Goal: Check status: Check status

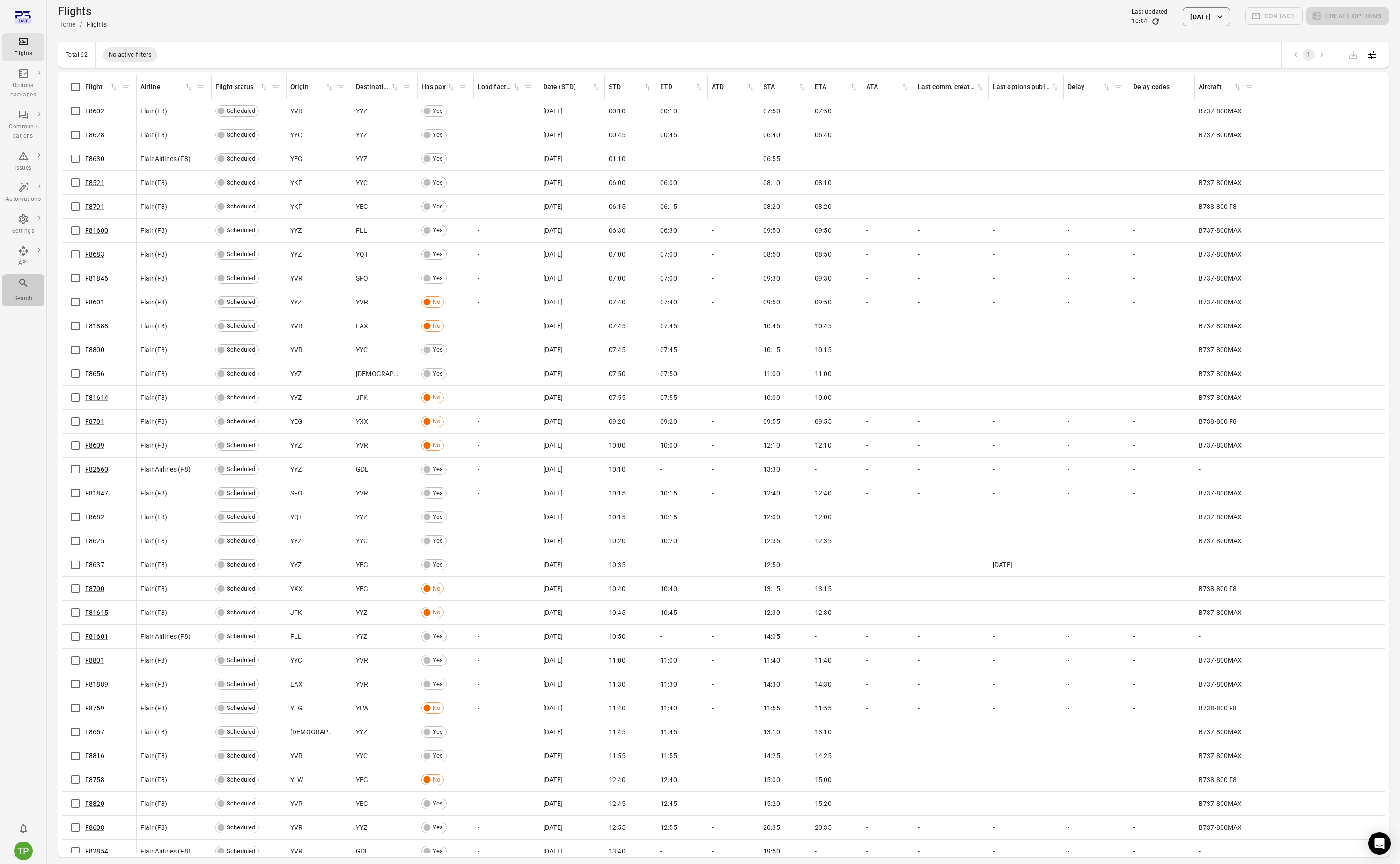
click at [17, 280] on div "Search" at bounding box center [23, 290] width 35 height 26
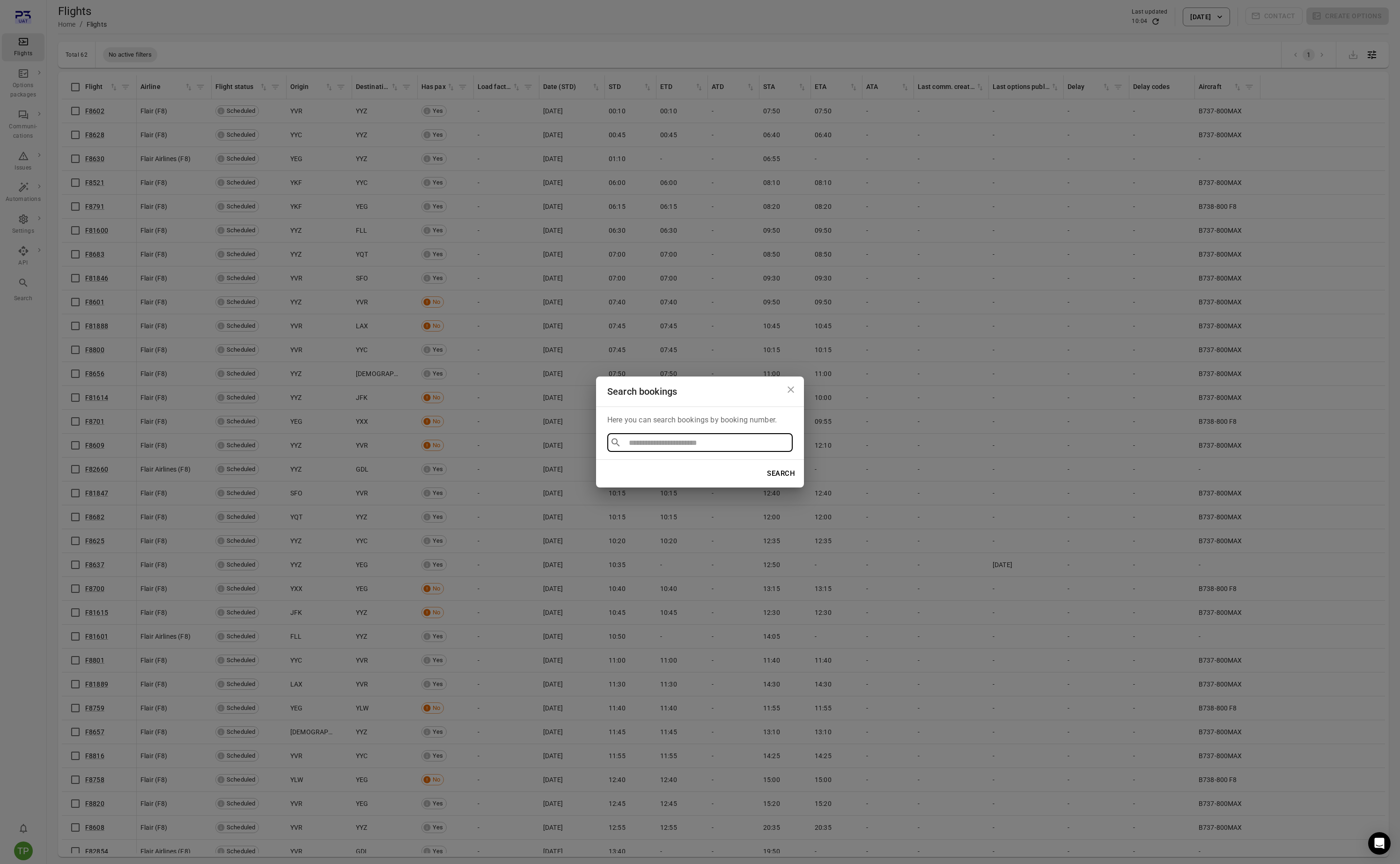
type input "******"
click at [628, 465] on li "TE2R5K" at bounding box center [699, 464] width 185 height 17
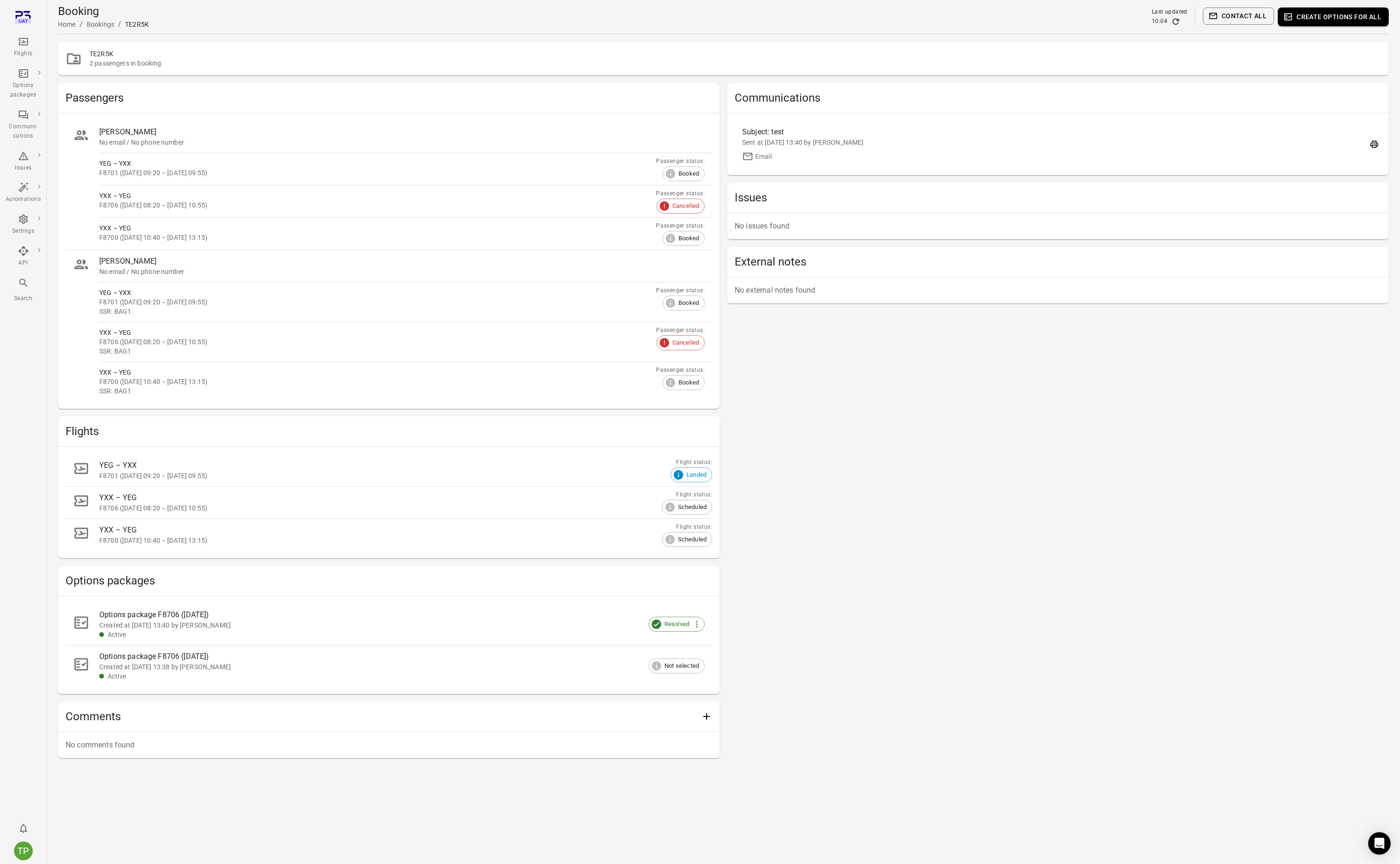
click at [927, 510] on div "Communications Subject: test Sent at [DATE] 13:40 by [PERSON_NAME] Mate Email I…" at bounding box center [1058, 420] width 661 height 675
click at [22, 47] on div "Flights" at bounding box center [23, 47] width 35 height 22
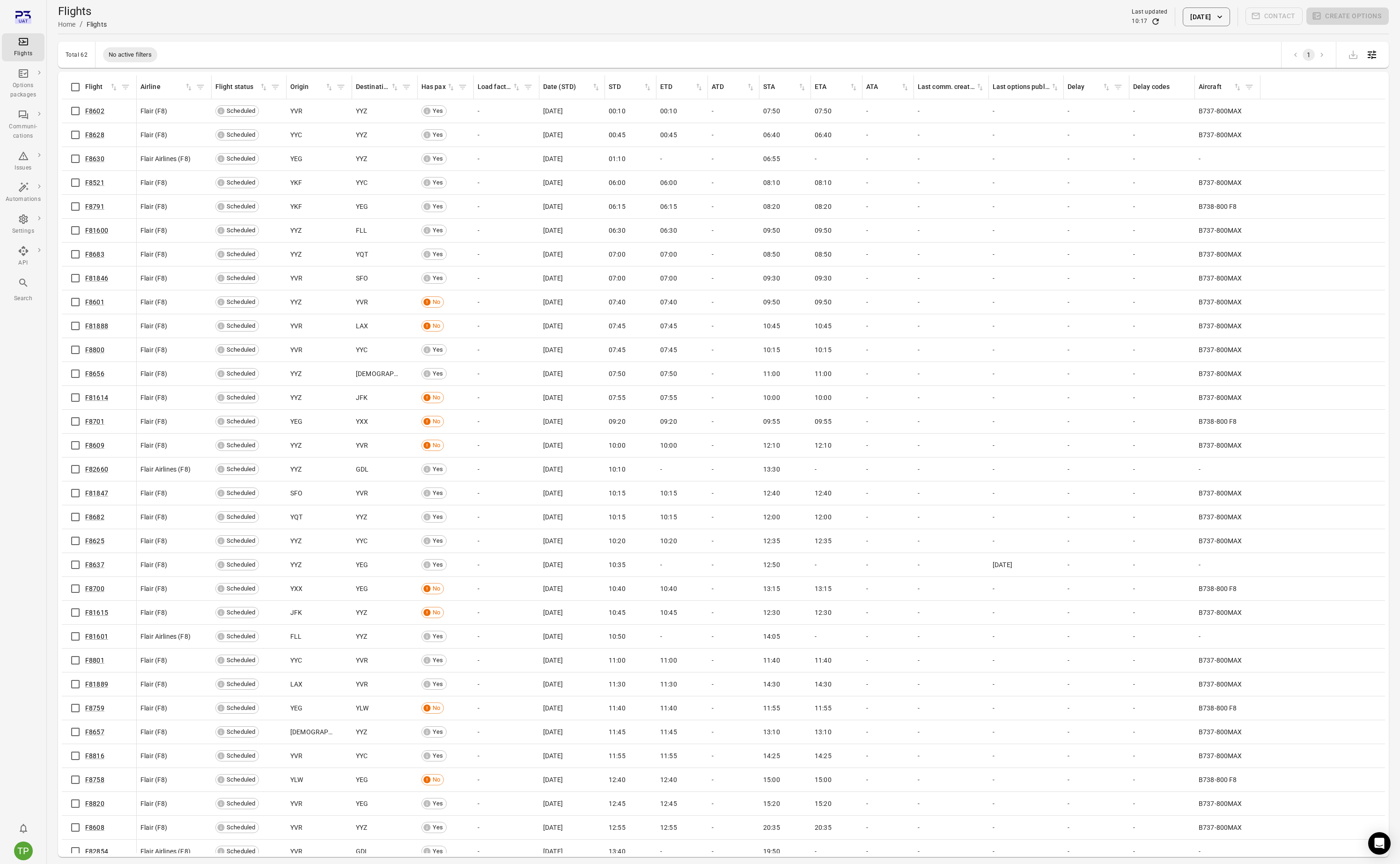
click at [1219, 18] on icon "button" at bounding box center [1220, 16] width 9 height 9
drag, startPoint x: 1212, startPoint y: 158, endPoint x: 1256, endPoint y: 207, distance: 65.9
click at [1214, 158] on button "25" at bounding box center [1216, 159] width 17 height 17
click at [1267, 230] on button "Apply" at bounding box center [1271, 230] width 32 height 20
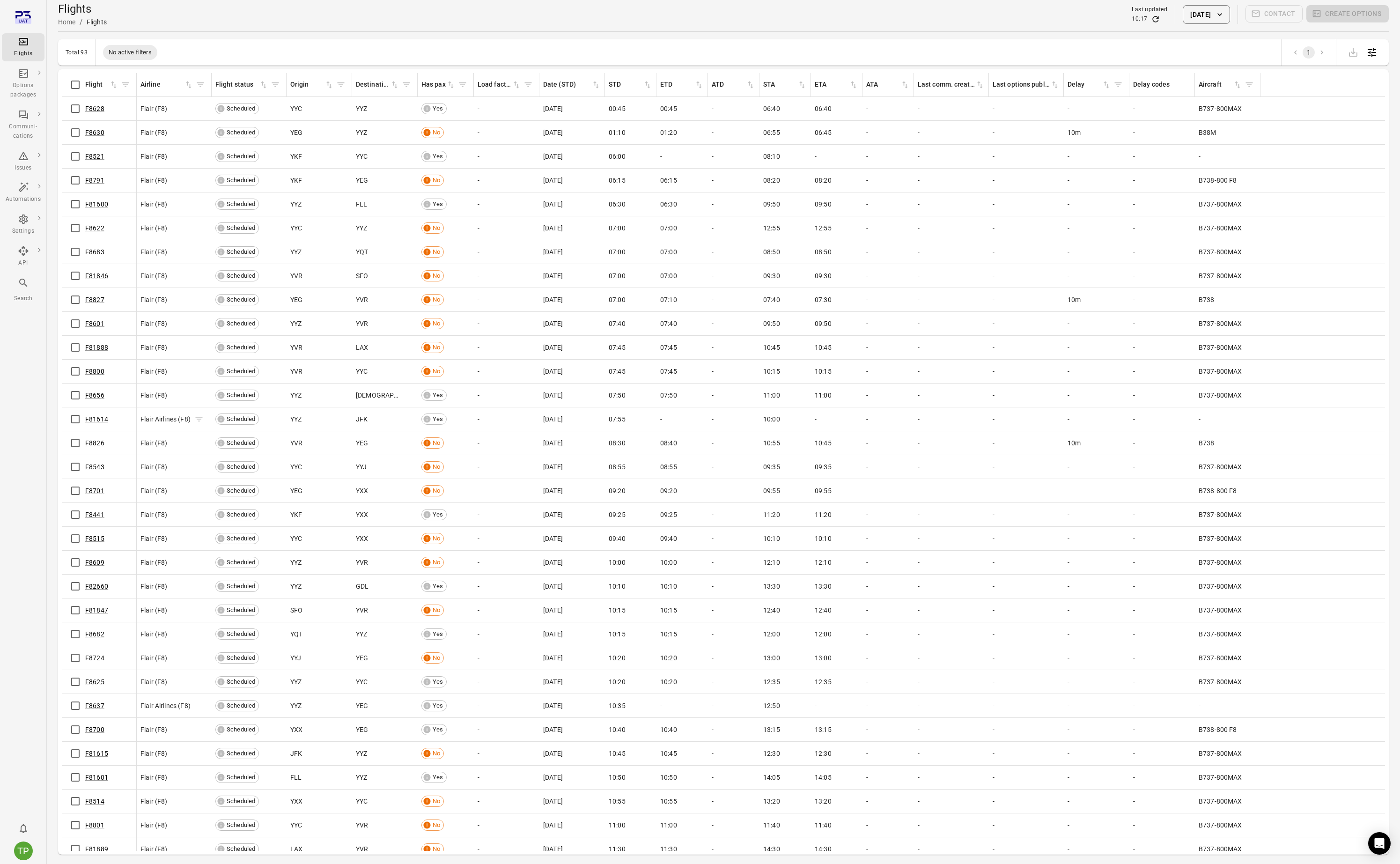
scroll to position [3, 0]
click at [96, 396] on link "F8656" at bounding box center [95, 395] width 19 height 8
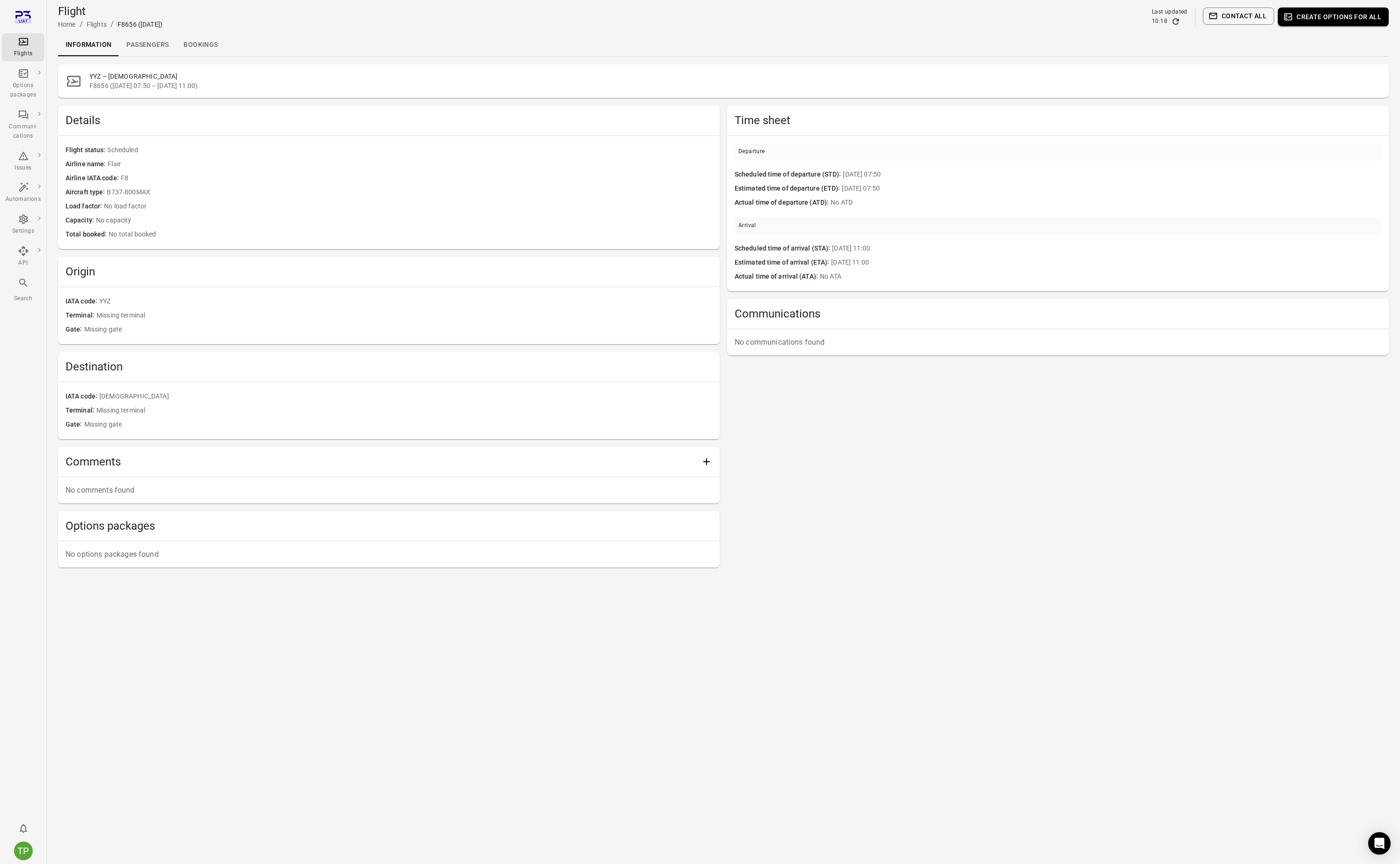
click at [154, 45] on link "Passengers" at bounding box center [147, 45] width 57 height 22
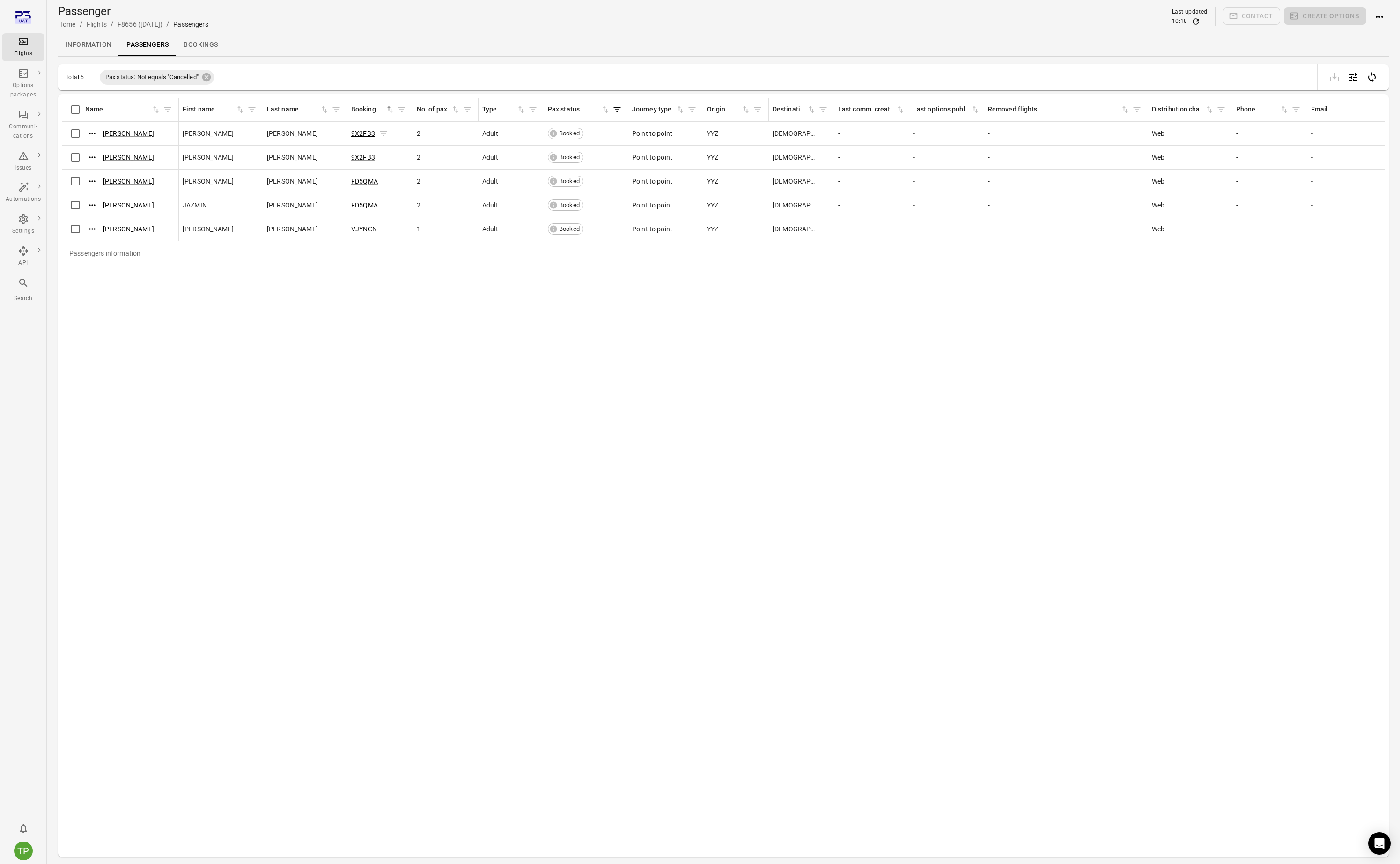
click at [360, 133] on link "9X2FB3" at bounding box center [363, 134] width 24 height 8
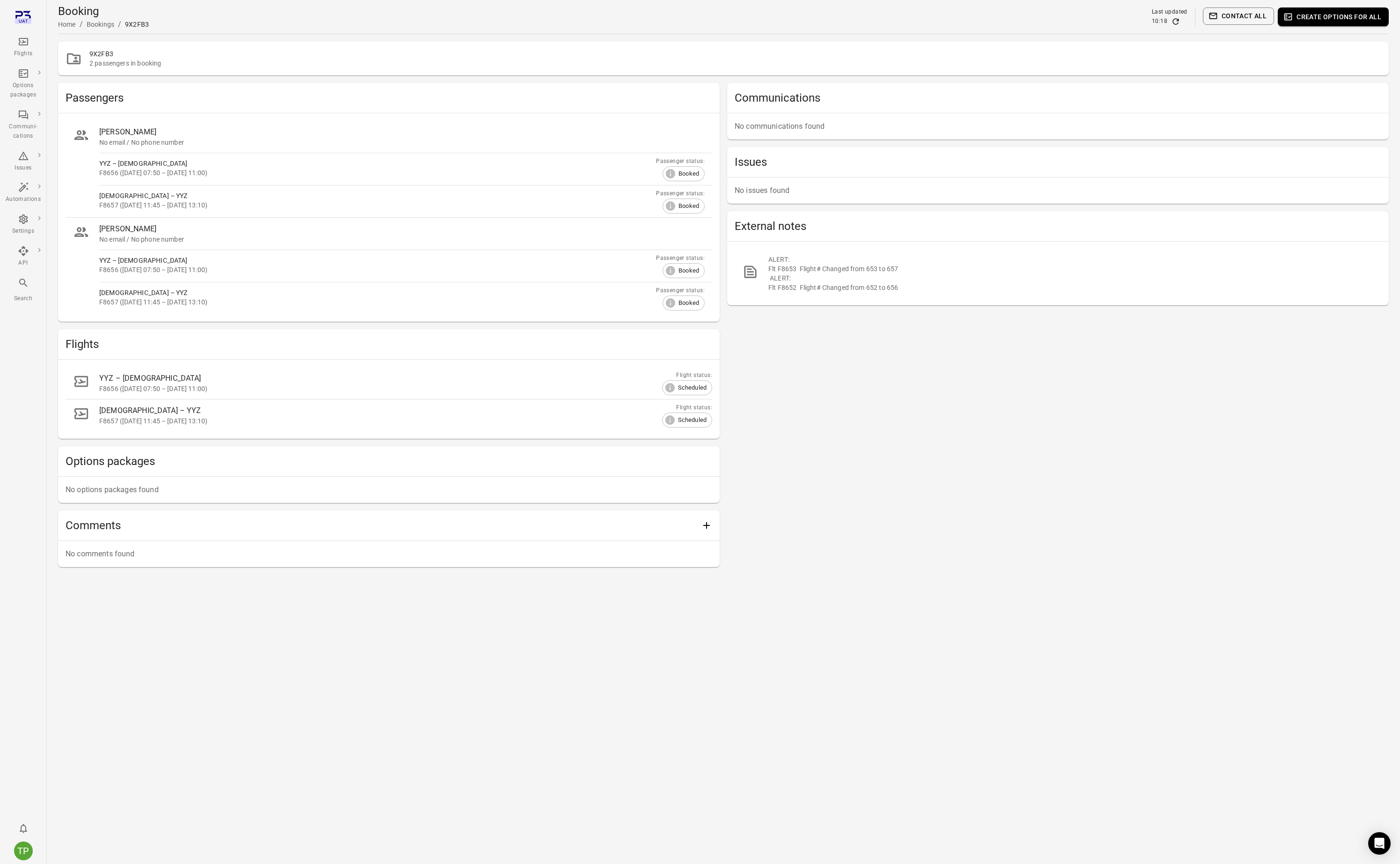
click at [102, 54] on h2 "9X2FB3" at bounding box center [735, 53] width 1292 height 9
copy h2 "9X2FB3"
click at [100, 53] on h2 "9X2FB3" at bounding box center [735, 53] width 1292 height 9
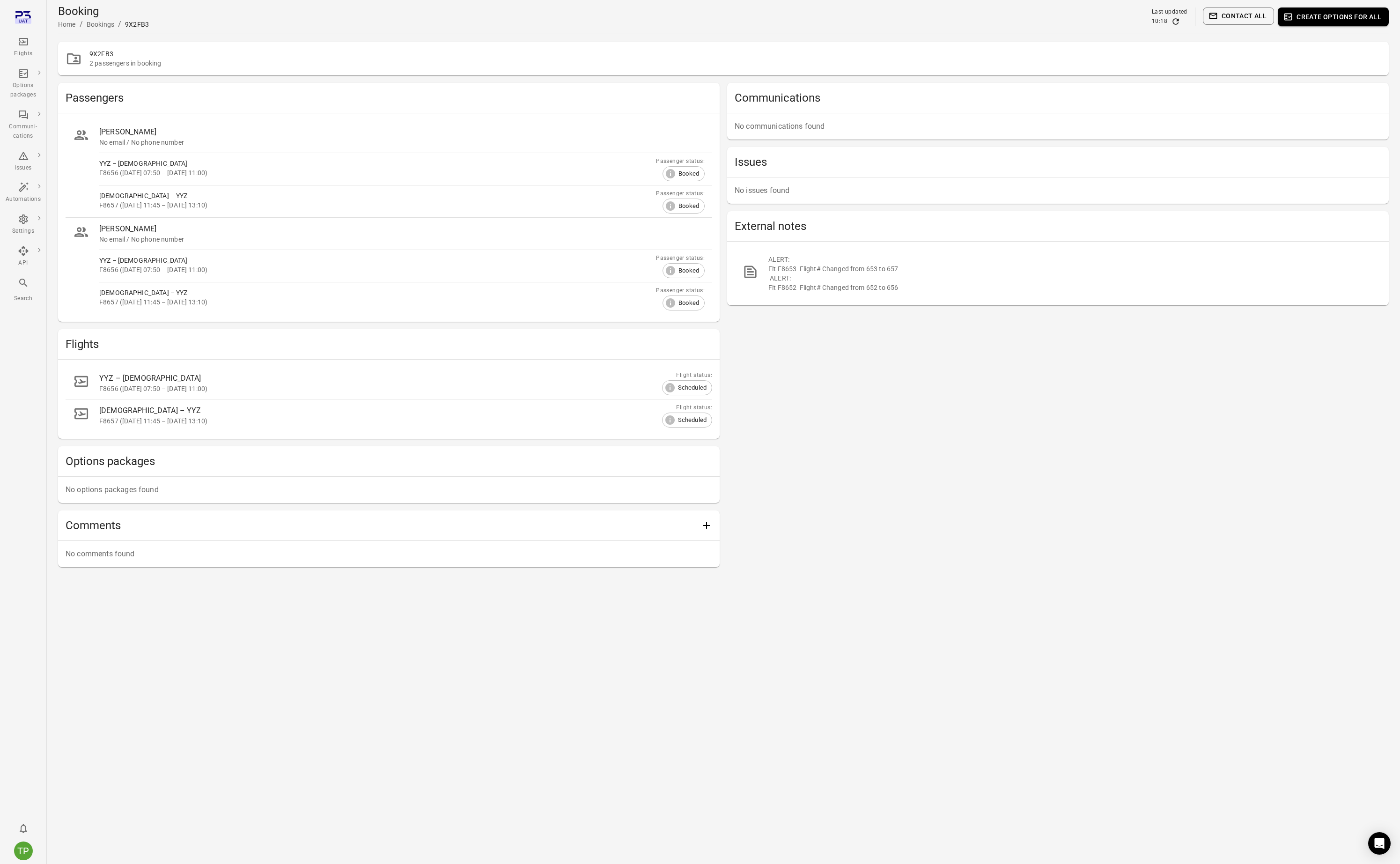
click at [336, 803] on main "Booking Home / Bookings / 9X2FB3 Last updated 10:18 Contact all Create options …" at bounding box center [723, 432] width 1353 height 864
